Goal: Task Accomplishment & Management: Manage account settings

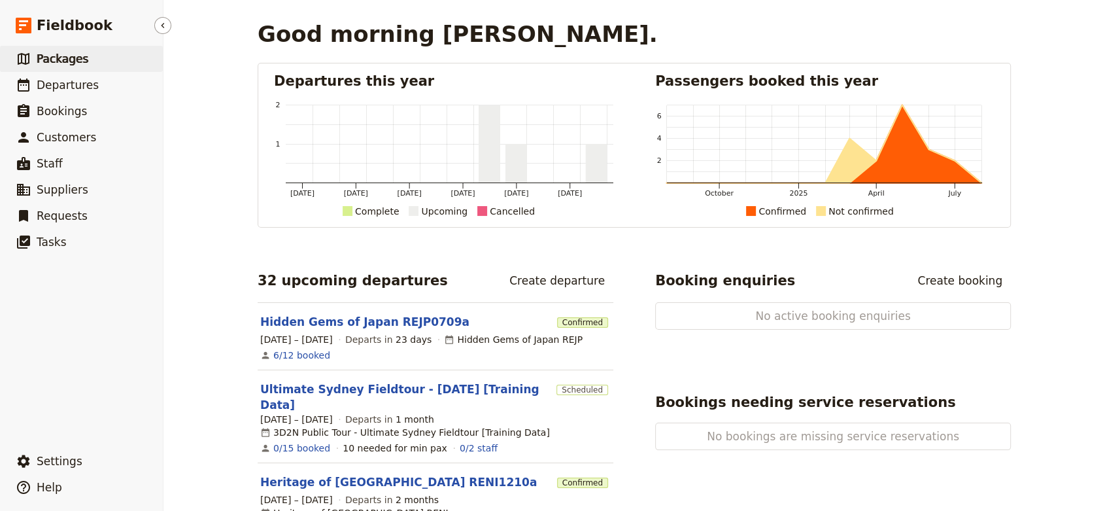
click at [80, 57] on span "Packages" at bounding box center [63, 58] width 52 height 13
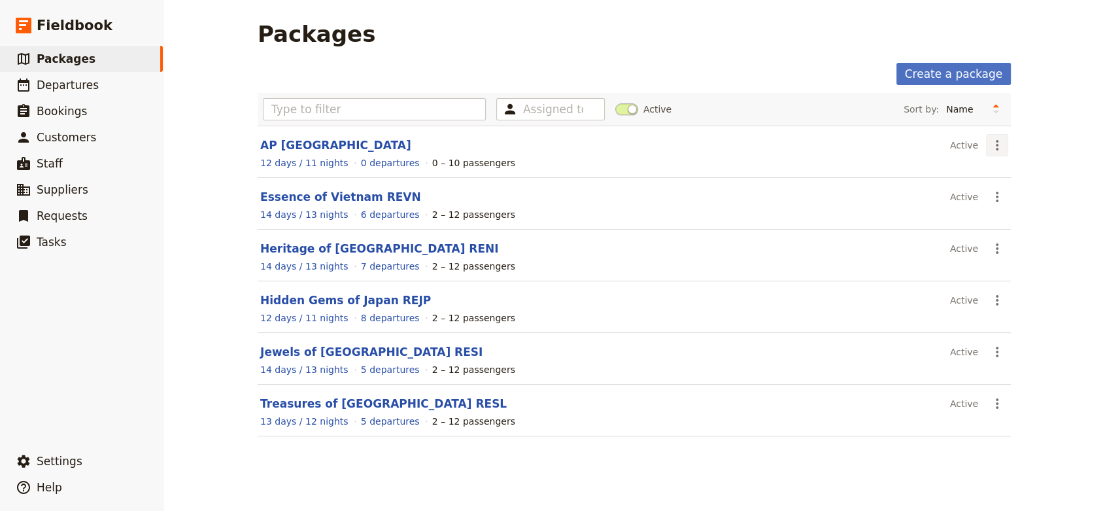
click at [990, 144] on icon "Actions" at bounding box center [998, 145] width 16 height 16
click at [1032, 219] on button "Delete package..." at bounding box center [1037, 228] width 114 height 18
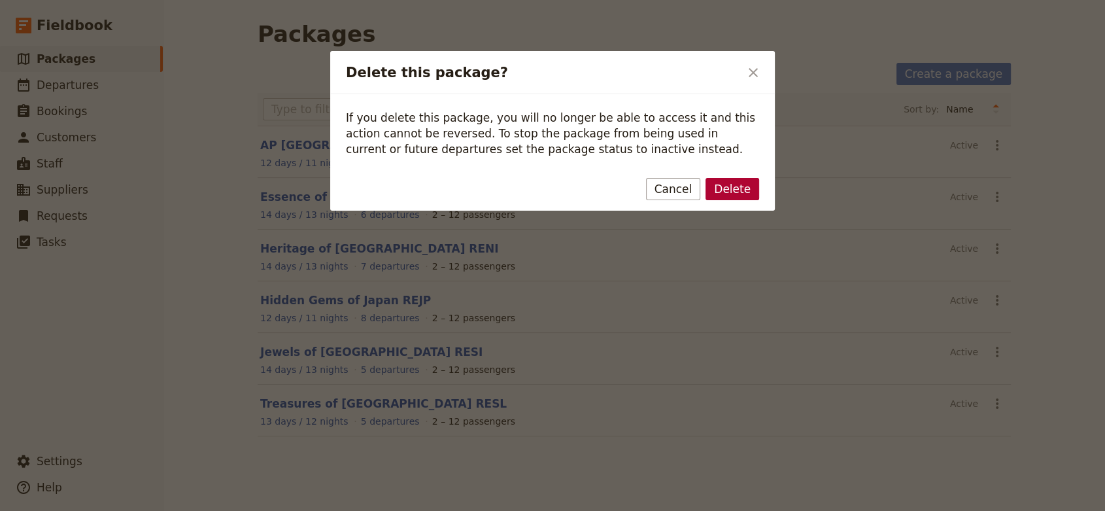
click at [743, 187] on button "Delete" at bounding box center [733, 189] width 54 height 22
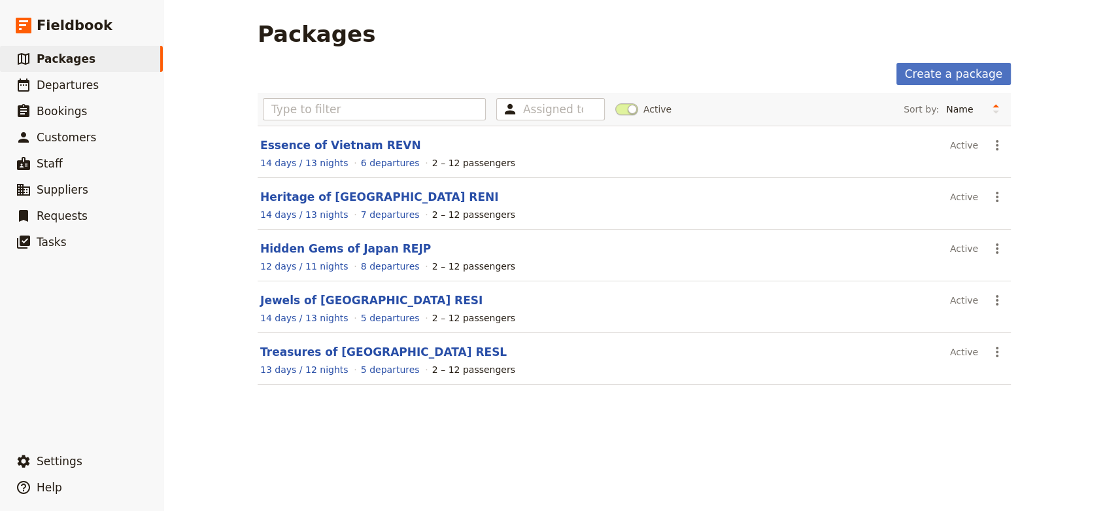
click at [381, 482] on div "Packages Create a package Assigned to Active Sort by: Name Number of departures…" at bounding box center [635, 255] width 942 height 511
click at [92, 80] on link "​ Departures" at bounding box center [81, 85] width 163 height 26
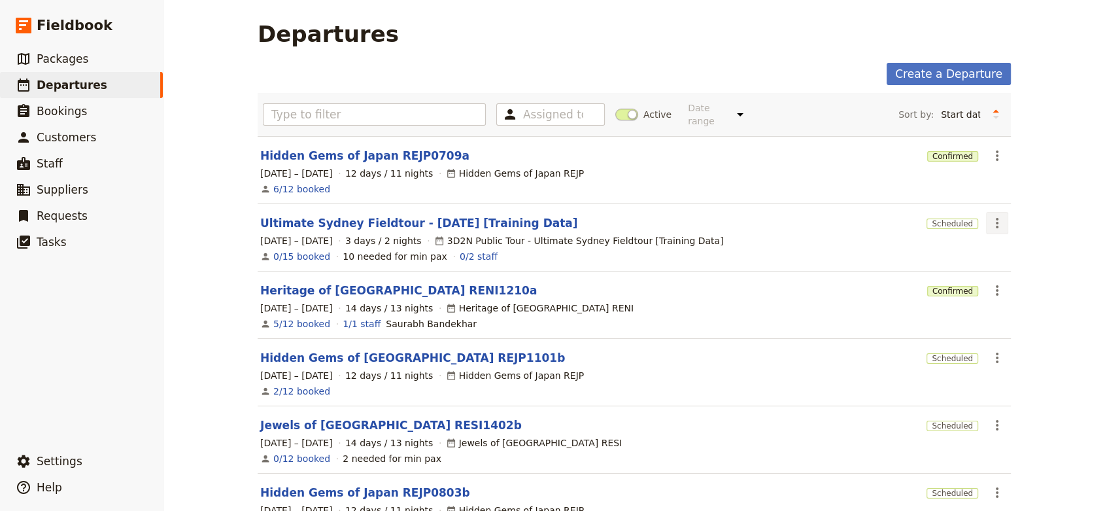
click at [999, 228] on button "​" at bounding box center [997, 223] width 22 height 22
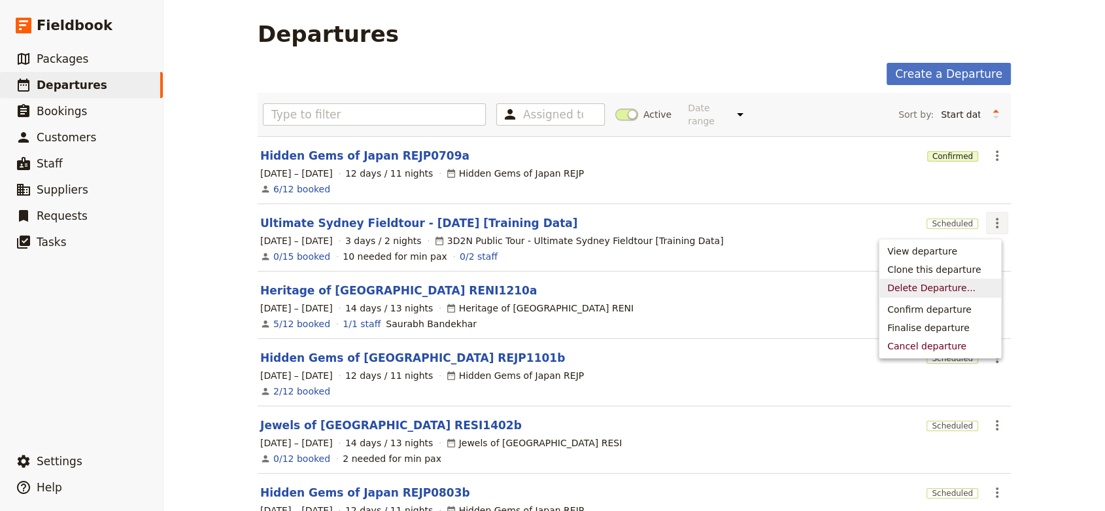
click at [943, 292] on span "Delete Departure..." at bounding box center [932, 287] width 88 height 13
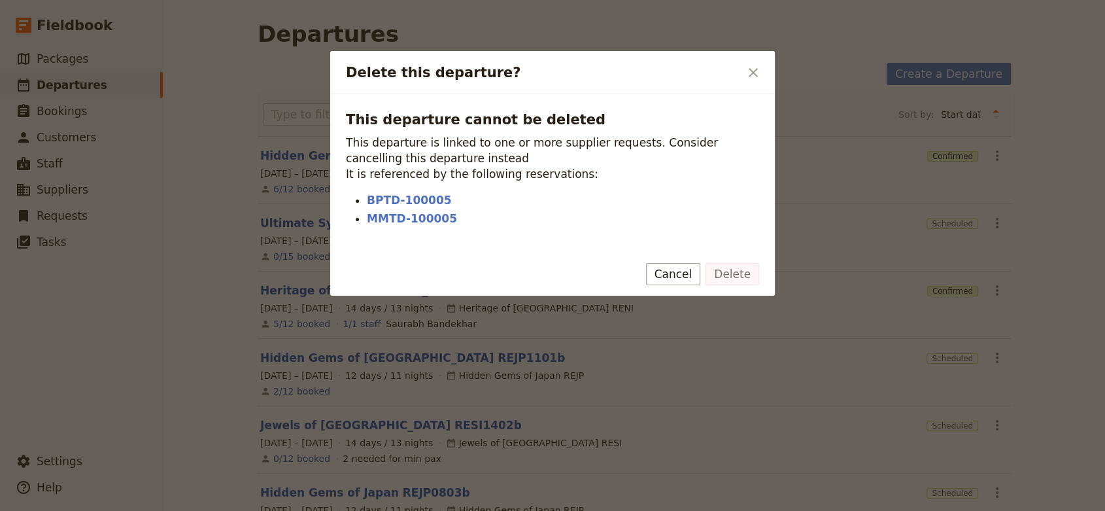
click at [762, 281] on div "Delete Cancel" at bounding box center [552, 277] width 445 height 38
click at [412, 199] on link "BPTD-100005" at bounding box center [563, 200] width 392 height 16
